Goal: Information Seeking & Learning: Learn about a topic

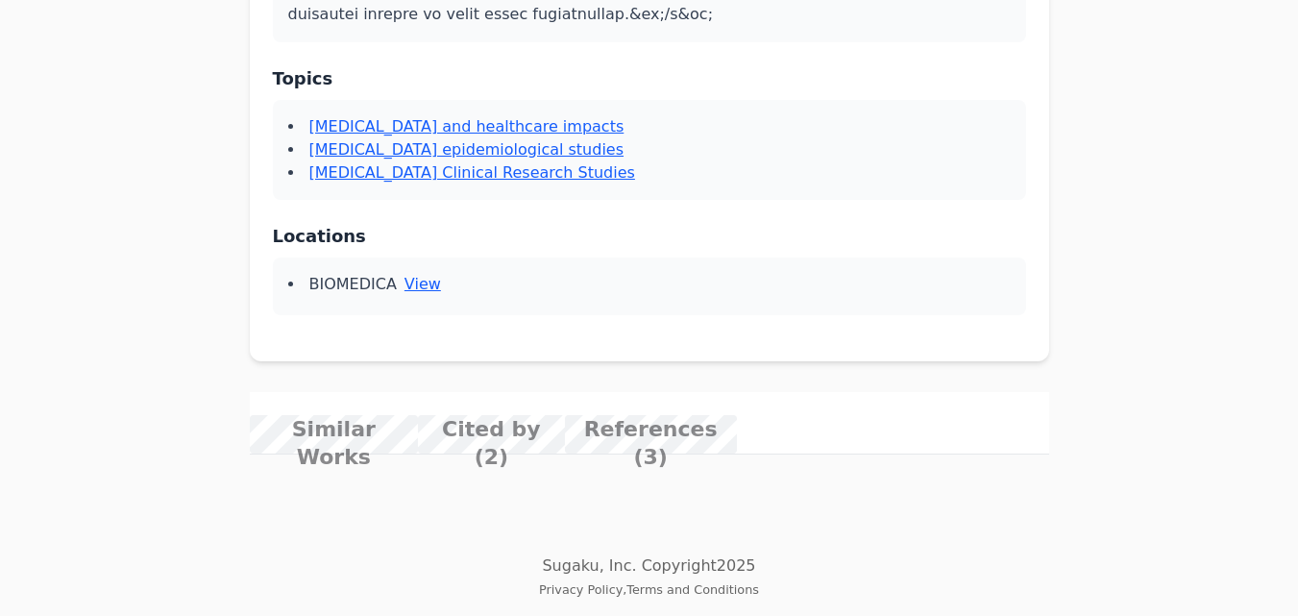
scroll to position [1330, 0]
click at [0, 0] on link "Characteristics of [MEDICAL_DATA] patients and risk factors of mortality in the…" at bounding box center [0, 0] width 0 height 0
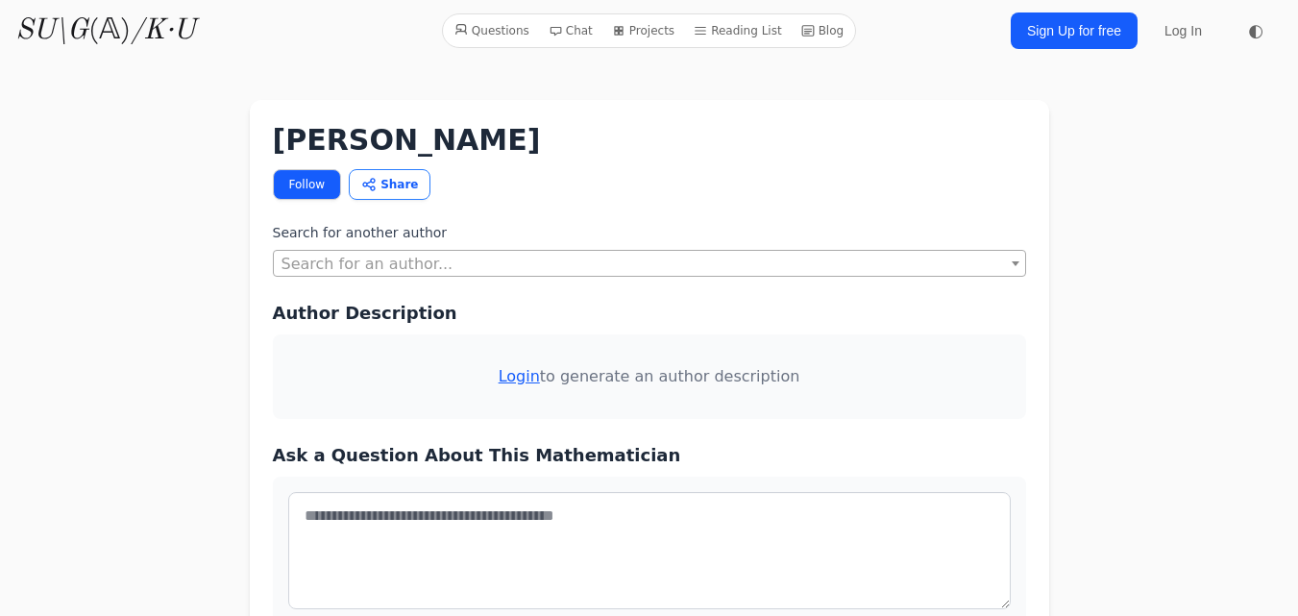
click at [1016, 256] on span at bounding box center [1015, 263] width 19 height 25
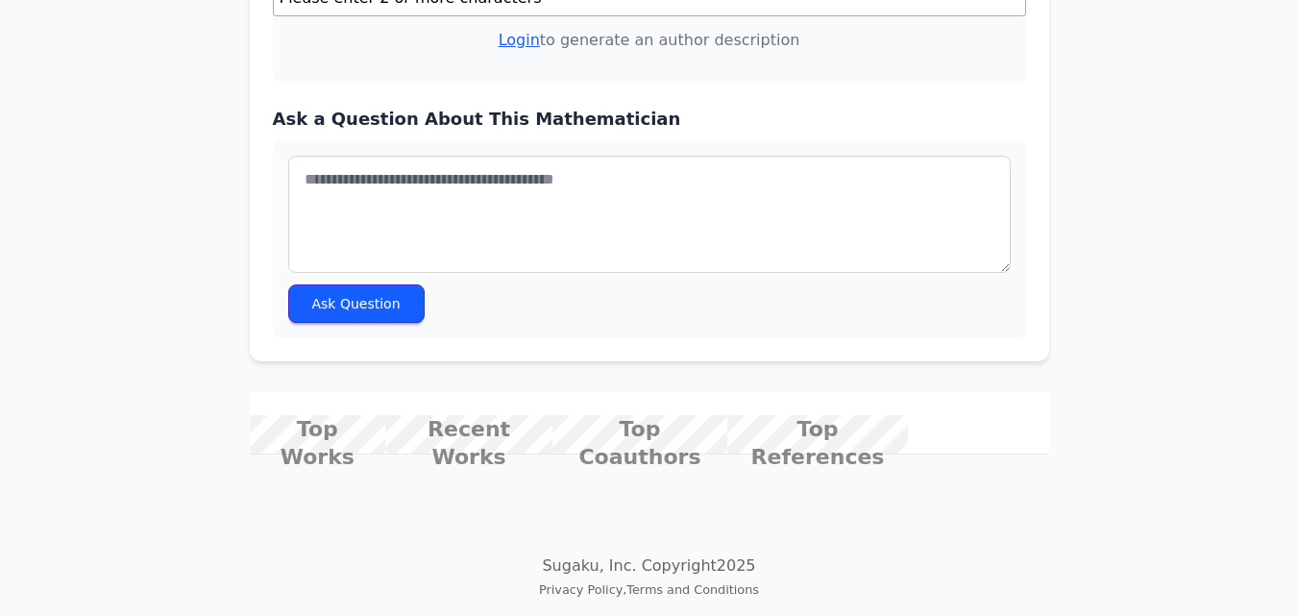
scroll to position [494, 0]
click at [590, 381] on div "Rizwana Shahid Follow Share Copy link Twitter Facebook LinkedIn Email Bluesky M…" at bounding box center [649, 121] width 861 height 760
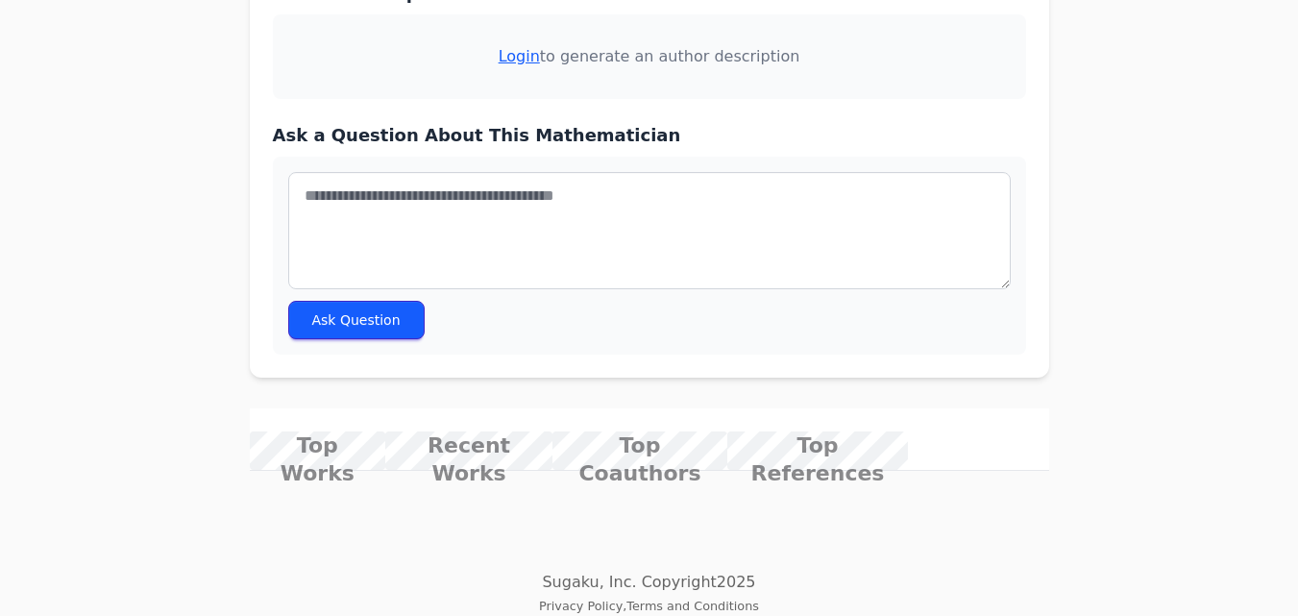
scroll to position [401, 0]
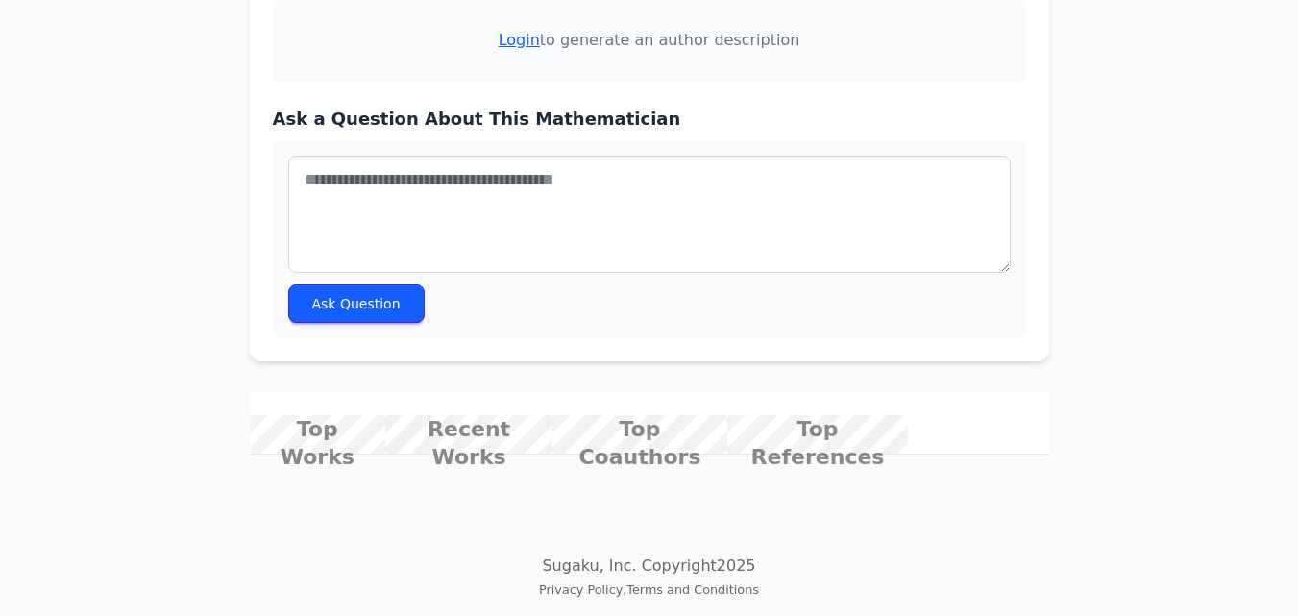
drag, startPoint x: 638, startPoint y: 467, endPoint x: 284, endPoint y: 437, distance: 354.8
click at [0, 0] on div "Analysis of COVID-19 Mortality in Allied Hospitals of Rawalpindi Medical Univer…" at bounding box center [0, 0] width 0 height 0
copy div "Analysis of COVID-19 Mortality in Allied Hospitals of Rawalpindi Medical Univer…"
